Goal: Information Seeking & Learning: Learn about a topic

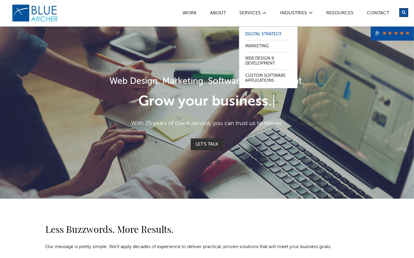
click at [271, 35] on link "Digital Strategy" at bounding box center [268, 34] width 46 height 12
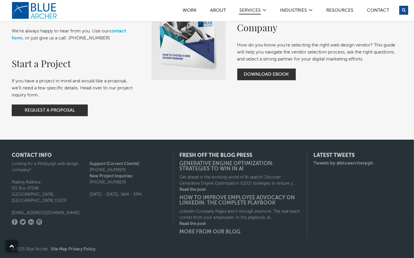
scroll to position [727, 0]
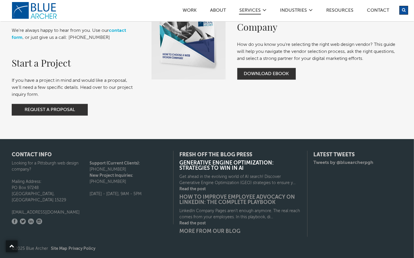
click at [227, 167] on link "Generative Engine Optimization: Strategies to Win in AI" at bounding box center [240, 166] width 122 height 11
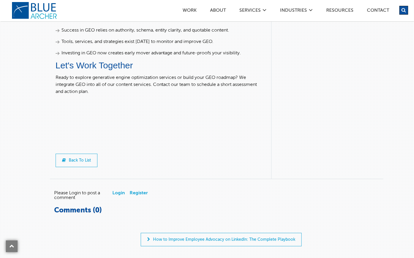
scroll to position [1667, 0]
drag, startPoint x: 95, startPoint y: 104, endPoint x: 53, endPoint y: 91, distance: 43.5
drag, startPoint x: 53, startPoint y: 91, endPoint x: 101, endPoint y: 92, distance: 47.7
copy p "Ready to explore generative engine optimization services or build your GEO road…"
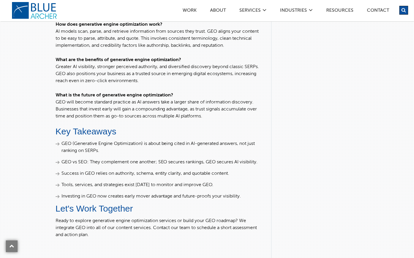
scroll to position [1520, 0]
